Goal: Navigation & Orientation: Find specific page/section

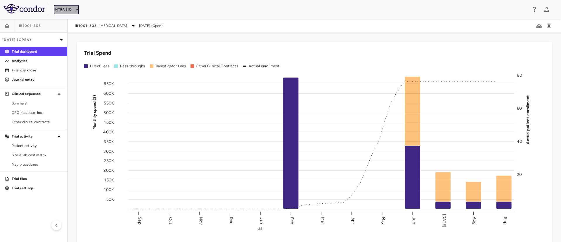
click at [70, 9] on button "IntraBio" at bounding box center [66, 9] width 25 height 9
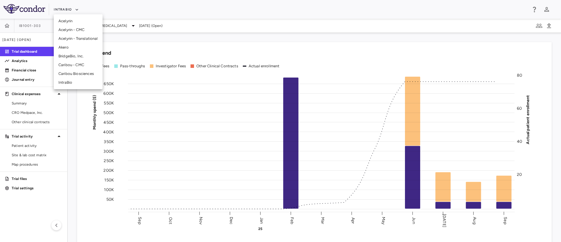
click at [77, 56] on li "BridgeBio, Inc." at bounding box center [78, 56] width 49 height 9
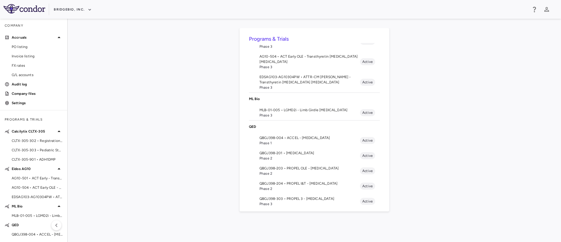
scroll to position [109, 0]
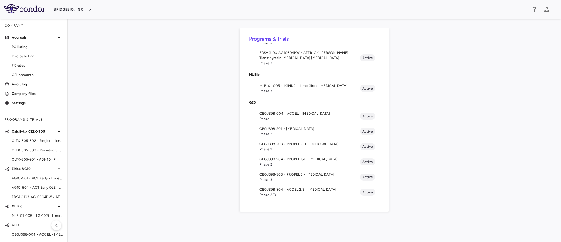
click at [313, 177] on span "Phase 3" at bounding box center [310, 179] width 101 height 5
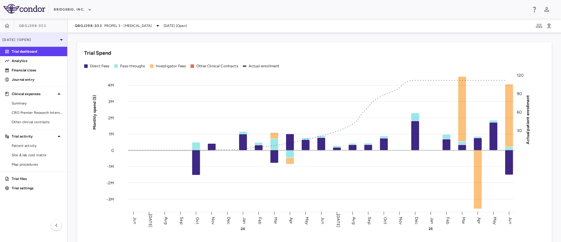
click at [56, 39] on p "[DATE] (Open)" at bounding box center [30, 39] width 56 height 5
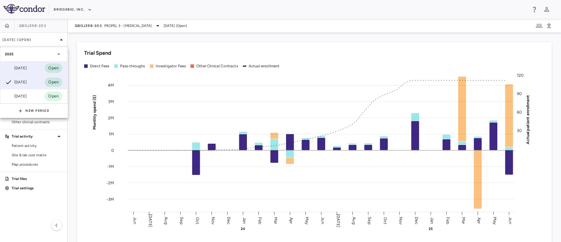
click at [25, 64] on div "[DATE] Open" at bounding box center [33, 68] width 67 height 14
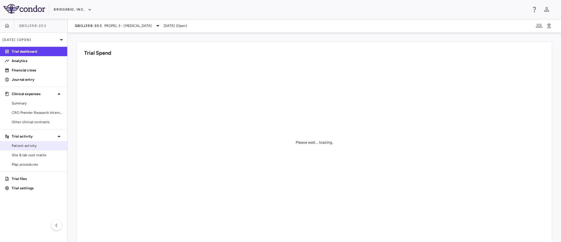
click at [23, 146] on span "Patient activity" at bounding box center [37, 145] width 51 height 5
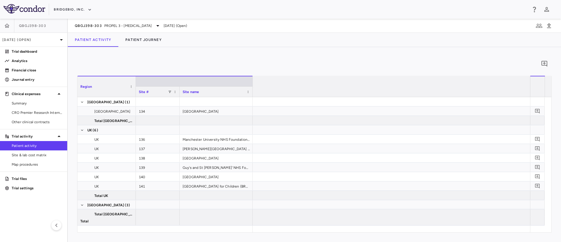
scroll to position [0, 717]
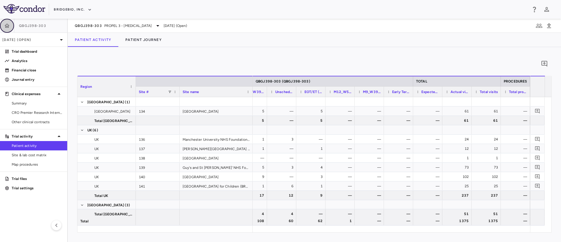
click at [4, 28] on button "button" at bounding box center [7, 26] width 14 height 14
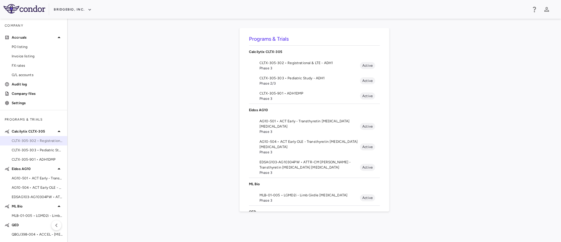
click at [44, 143] on span "CLTX-305-302 • Registrational & LTE - ADH1" at bounding box center [37, 140] width 51 height 5
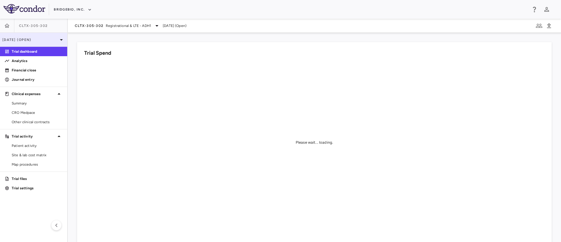
click at [47, 41] on p "[DATE] (Open)" at bounding box center [30, 39] width 56 height 5
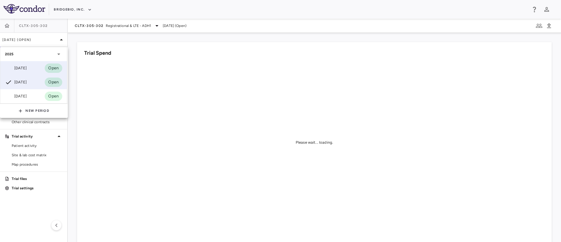
click at [27, 71] on div "[DATE]" at bounding box center [16, 68] width 22 height 7
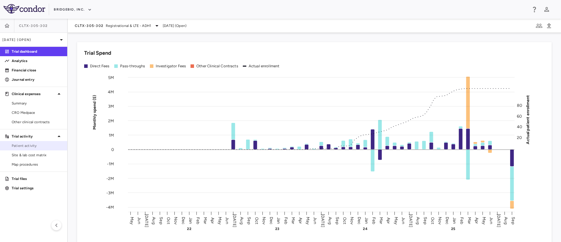
click at [34, 149] on link "Patient activity" at bounding box center [33, 145] width 67 height 9
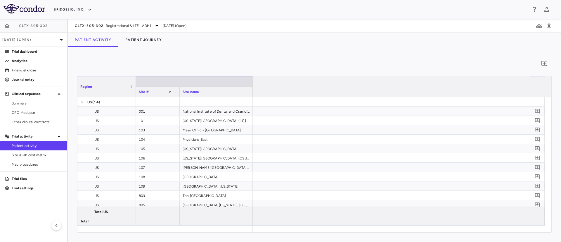
scroll to position [0, 3201]
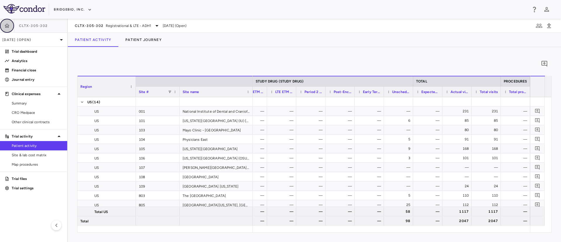
click at [7, 25] on icon "button" at bounding box center [7, 26] width 6 height 6
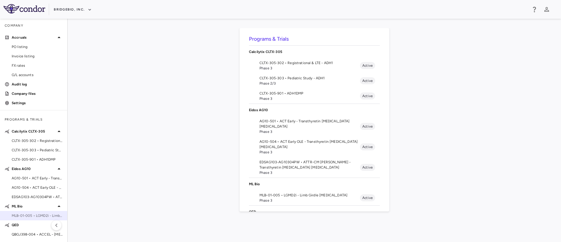
click at [36, 218] on span "MLB-01-005 • LGMD2i - Limb Girdle [MEDICAL_DATA]" at bounding box center [37, 215] width 51 height 5
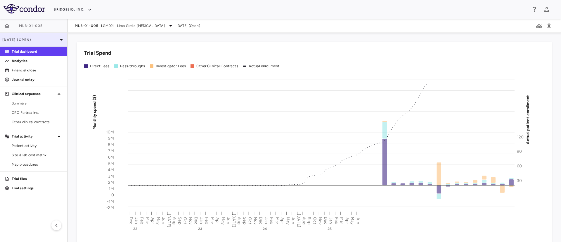
click at [59, 38] on icon at bounding box center [61, 39] width 7 height 7
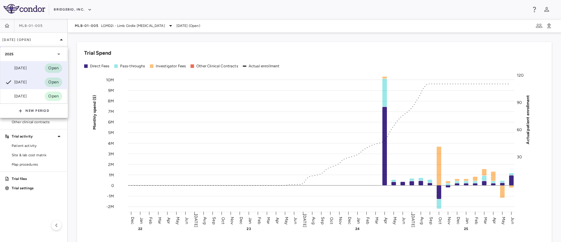
click at [27, 65] on div "[DATE]" at bounding box center [16, 68] width 22 height 7
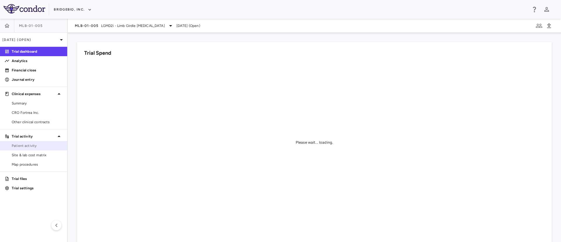
click at [21, 147] on span "Patient activity" at bounding box center [37, 145] width 51 height 5
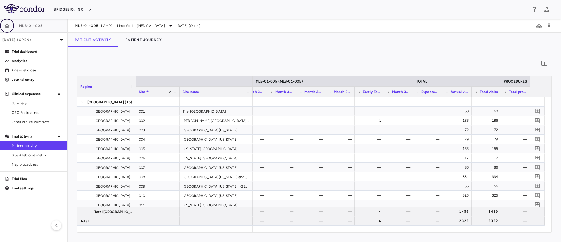
click at [4, 22] on button "button" at bounding box center [7, 26] width 14 height 14
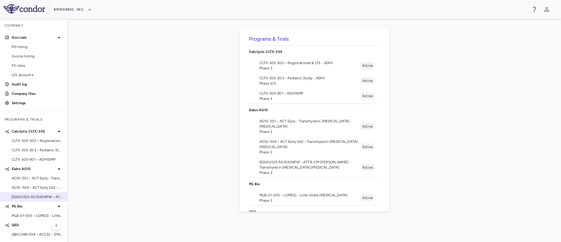
scroll to position [49, 0]
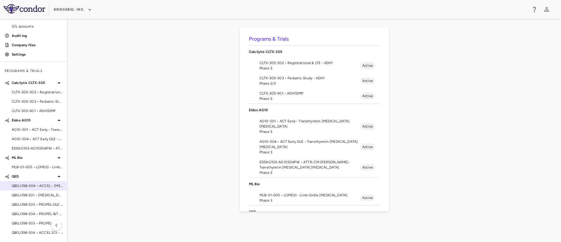
click at [28, 186] on span "QBGJ398-004 • ACCEL - [MEDICAL_DATA]" at bounding box center [37, 185] width 51 height 5
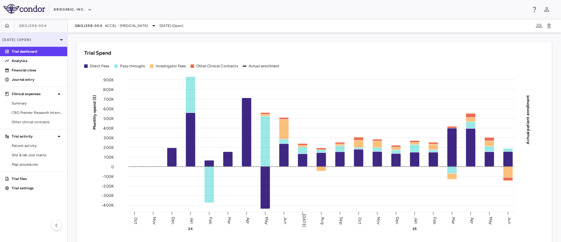
click at [32, 40] on p "[DATE] (Open)" at bounding box center [30, 39] width 56 height 5
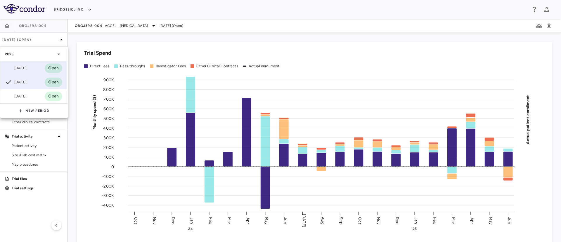
click at [24, 67] on div "[DATE]" at bounding box center [16, 68] width 22 height 7
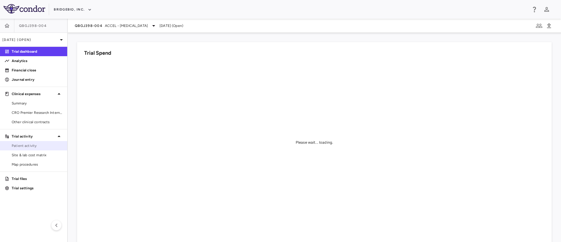
click at [27, 144] on span "Patient activity" at bounding box center [37, 145] width 51 height 5
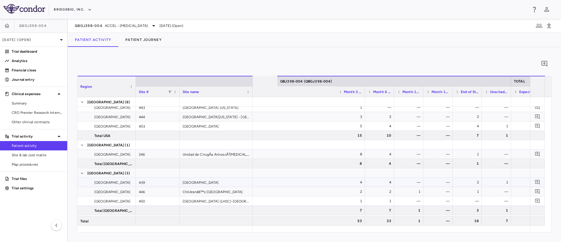
scroll to position [0, 483]
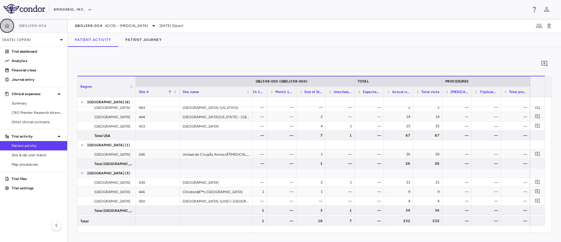
click at [4, 26] on icon "button" at bounding box center [7, 26] width 6 height 6
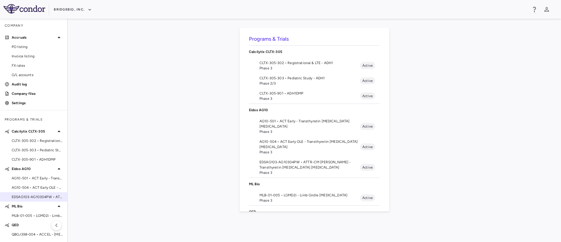
scroll to position [49, 0]
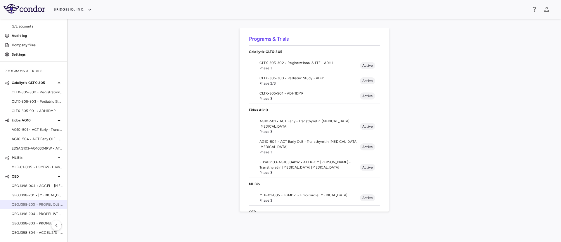
click at [35, 207] on span "QBGJ398-203 • PROPEL OLE - [MEDICAL_DATA]" at bounding box center [37, 204] width 51 height 5
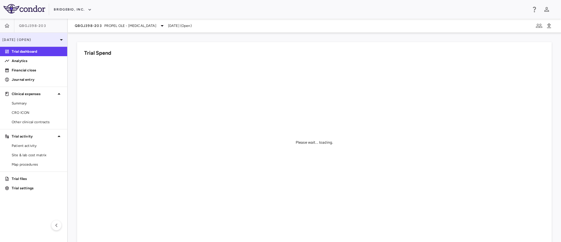
click at [38, 39] on p "[DATE] (Open)" at bounding box center [30, 39] width 56 height 5
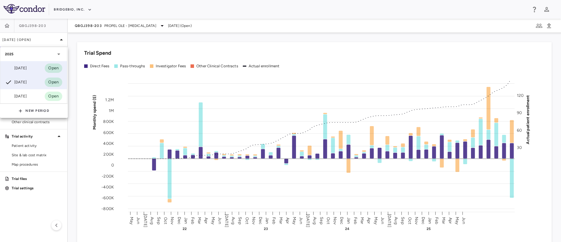
click at [27, 65] on div "[DATE]" at bounding box center [16, 68] width 22 height 7
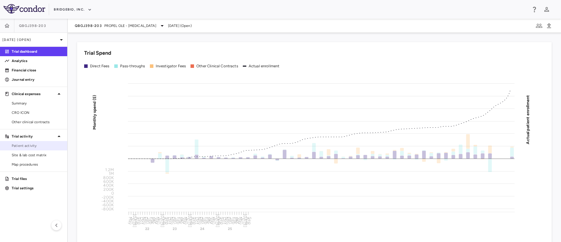
click at [29, 144] on span "Patient activity" at bounding box center [37, 145] width 51 height 5
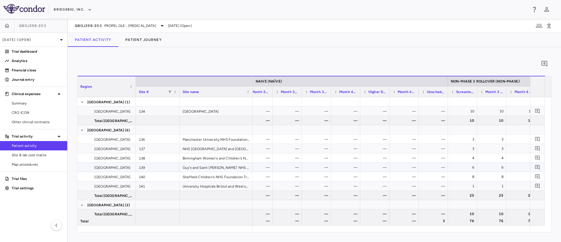
scroll to position [0, 819]
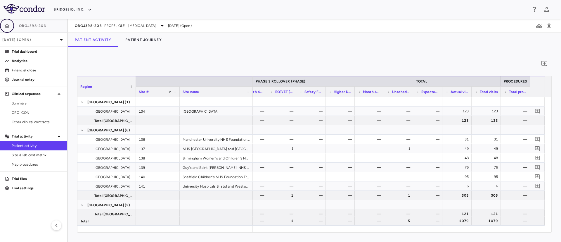
click at [6, 28] on icon "button" at bounding box center [7, 26] width 6 height 6
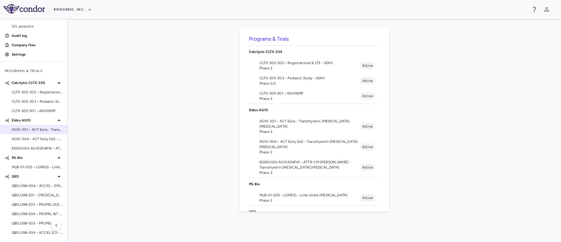
scroll to position [49, 0]
click at [32, 230] on span "QBGJ398-304 • ACCEL 2/3 - [MEDICAL_DATA]" at bounding box center [37, 232] width 51 height 5
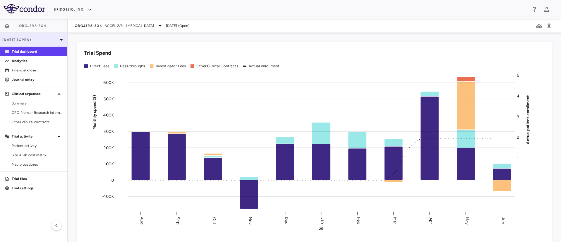
click at [54, 35] on div "[DATE] (Open)" at bounding box center [33, 40] width 67 height 14
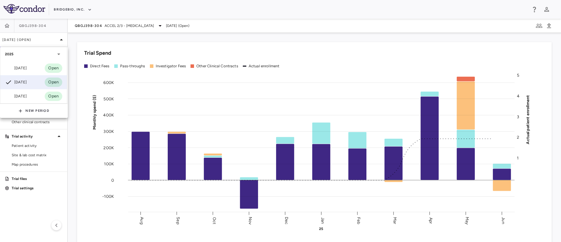
click at [29, 59] on div "2025" at bounding box center [33, 54] width 67 height 14
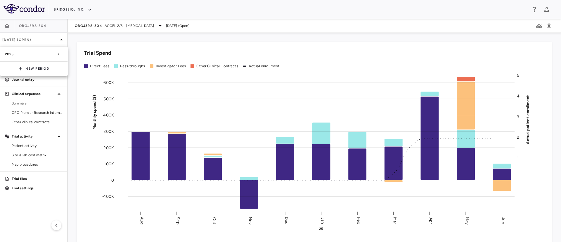
click at [50, 41] on div at bounding box center [280, 121] width 561 height 242
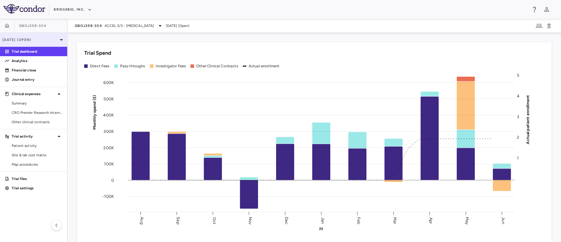
click at [53, 38] on p "[DATE] (Open)" at bounding box center [30, 39] width 56 height 5
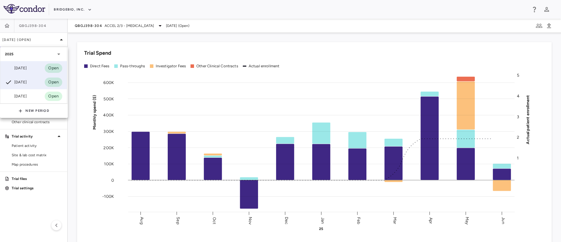
click at [27, 66] on div "[DATE]" at bounding box center [16, 68] width 22 height 7
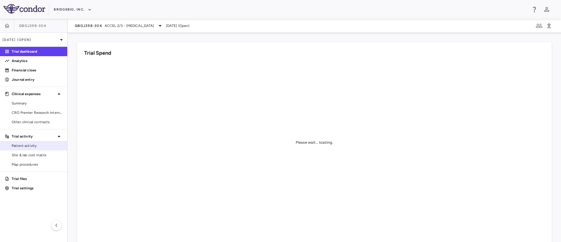
click at [31, 147] on span "Patient activity" at bounding box center [37, 145] width 51 height 5
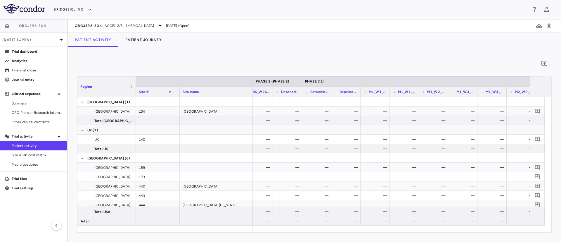
scroll to position [0, 804]
